Goal: Information Seeking & Learning: Learn about a topic

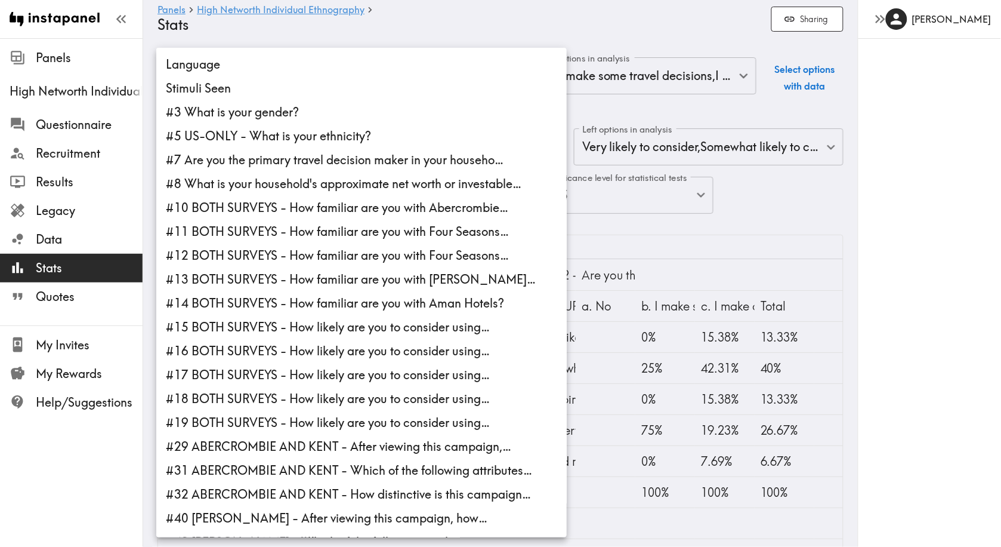
scroll to position [359, 0]
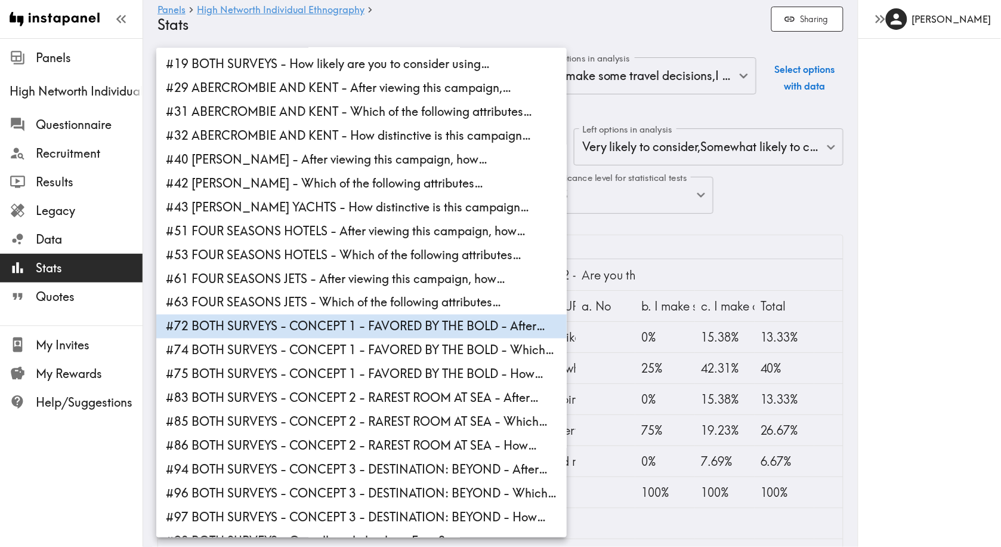
click at [414, 146] on body "Instapanel - Panels - High Networth Individual Ethnography - Stats Panels High …" at bounding box center [500, 344] width 1001 height 613
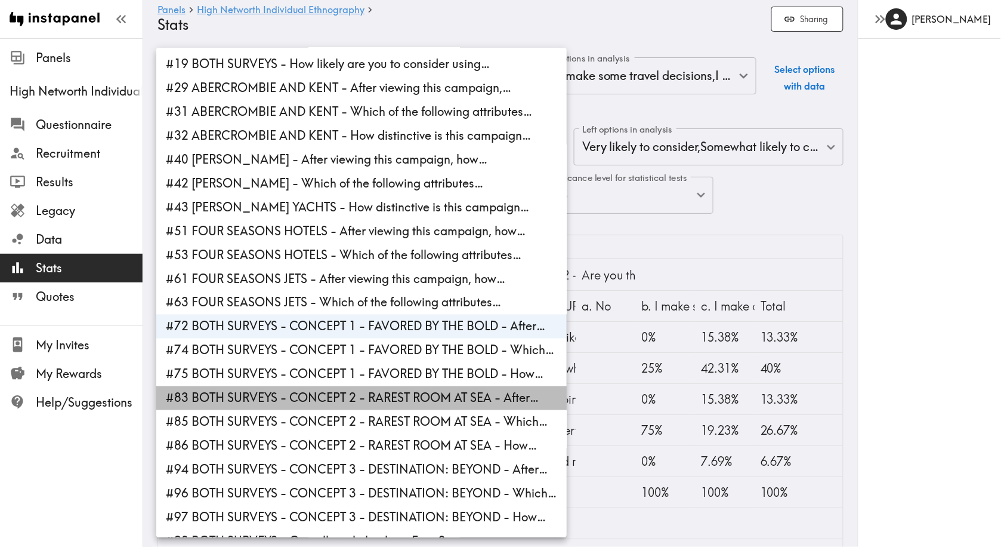
click at [386, 386] on li "#83 BOTH SURVEYS - CONCEPT 2 - RAREST ROOM AT SEA - After…" at bounding box center [361, 398] width 410 height 24
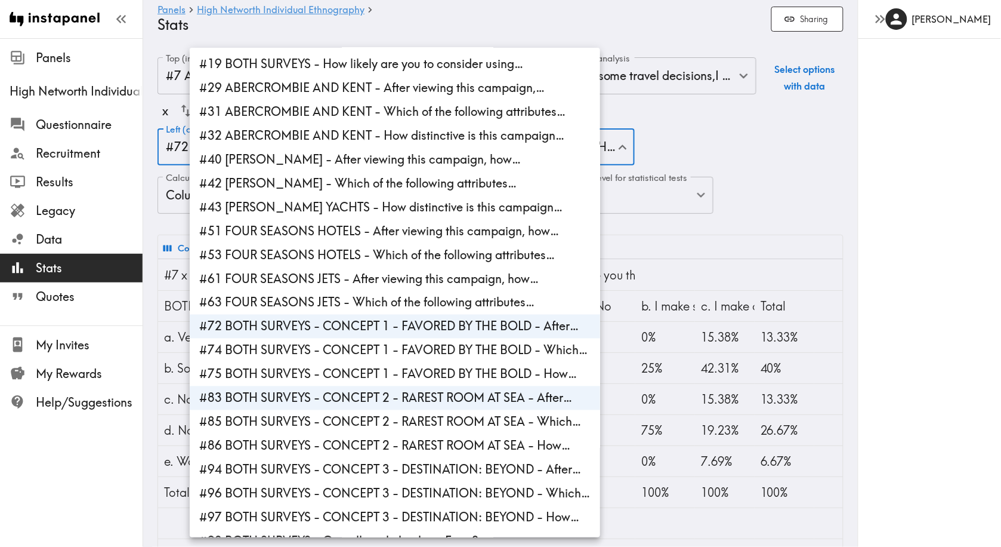
click at [401, 314] on li "#72 BOTH SURVEYS - CONCEPT 1 - FAVORED BY THE BOLD - After…" at bounding box center [395, 326] width 410 height 24
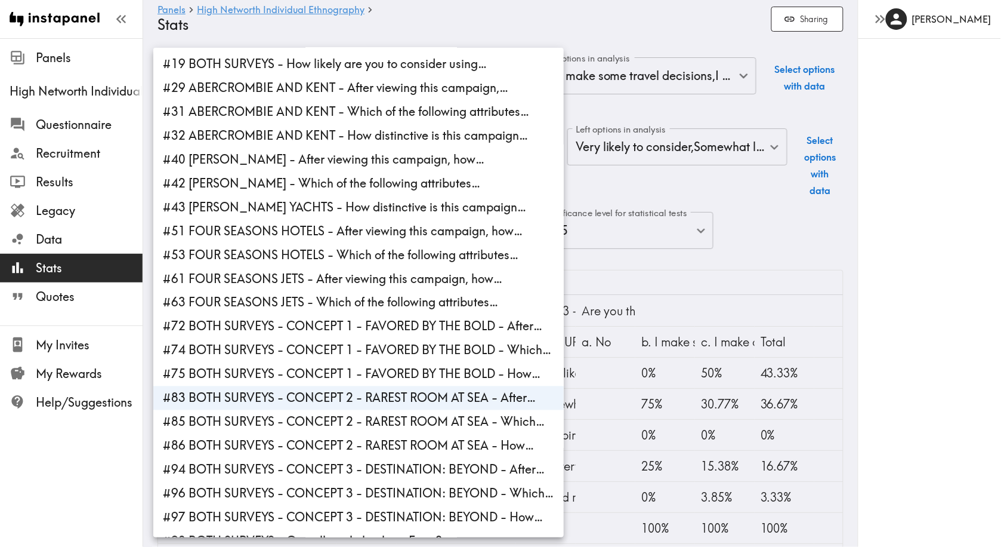
click at [749, 249] on div at bounding box center [500, 273] width 1001 height 547
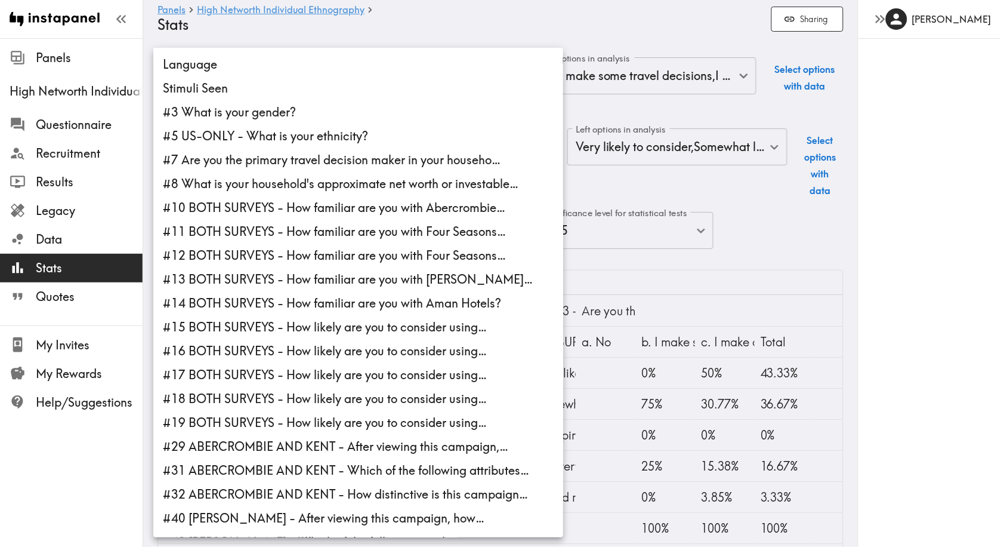
click at [397, 158] on body "Instapanel - Panels - High Networth Individual Ethnography - Stats Panels High …" at bounding box center [500, 362] width 1001 height 649
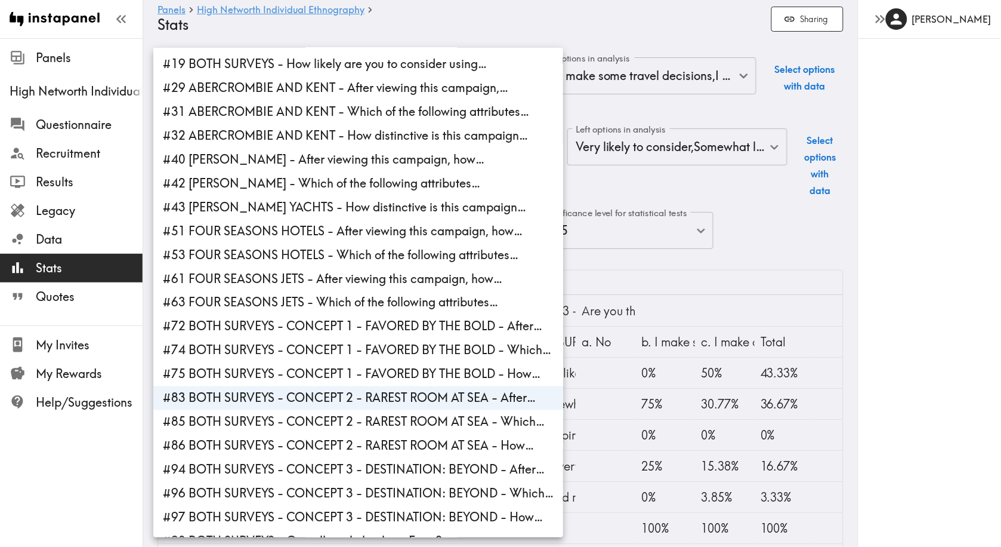
click at [388, 434] on li "#86 BOTH SURVEYS - CONCEPT 2 - RAREST ROOM AT SEA - How…" at bounding box center [358, 446] width 410 height 24
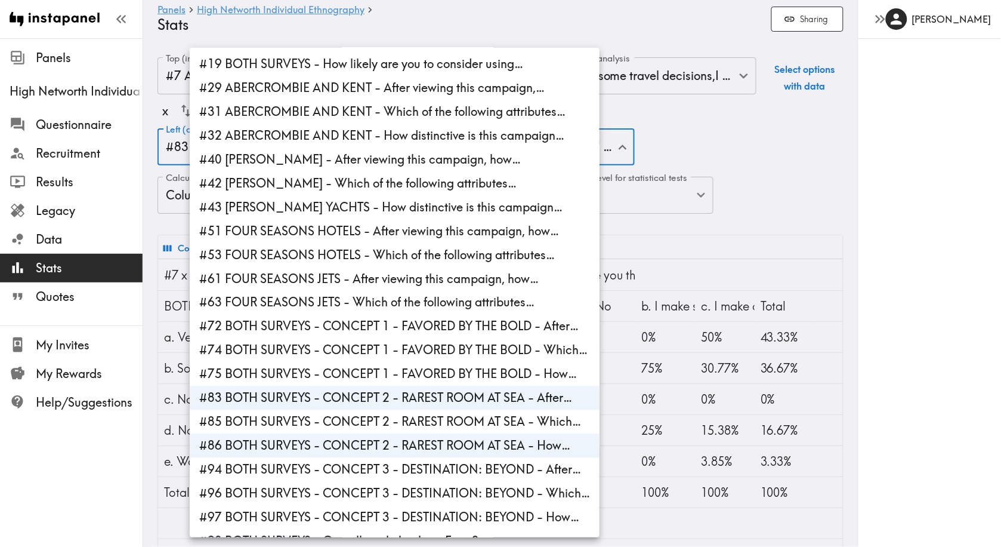
click at [405, 386] on li "#83 BOTH SURVEYS - CONCEPT 2 - RAREST ROOM AT SEA - After…" at bounding box center [395, 398] width 410 height 24
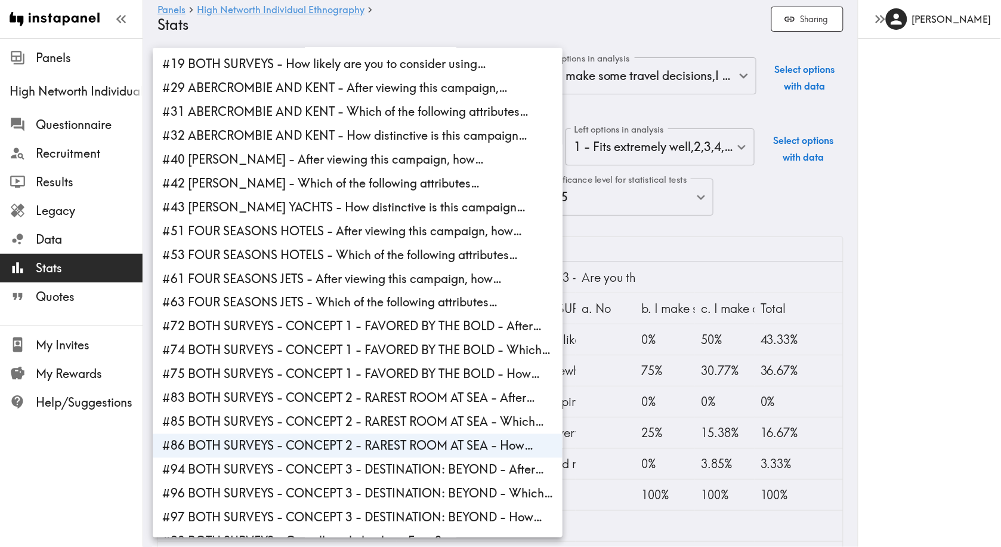
type input "c00bec83-3280-4e87-9cb4-a2ee68c79281"
click at [889, 344] on div at bounding box center [500, 273] width 1001 height 547
